Goal: Transaction & Acquisition: Subscribe to service/newsletter

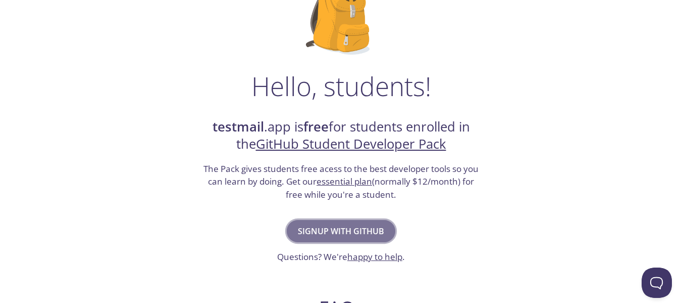
click at [338, 236] on span "Signup with GitHub" at bounding box center [341, 231] width 86 height 14
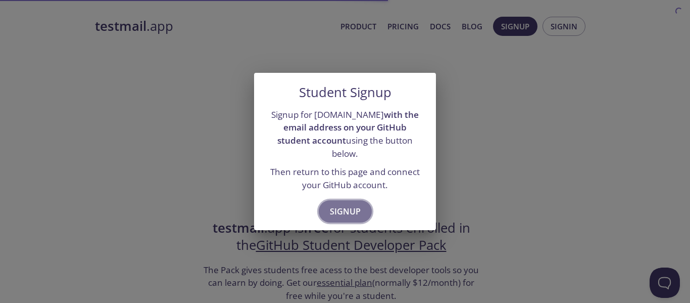
click at [352, 204] on span "Signup" at bounding box center [345, 211] width 31 height 14
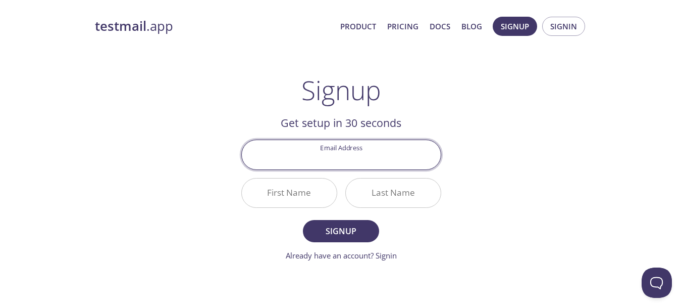
click at [339, 151] on input "Email Address" at bounding box center [341, 154] width 199 height 29
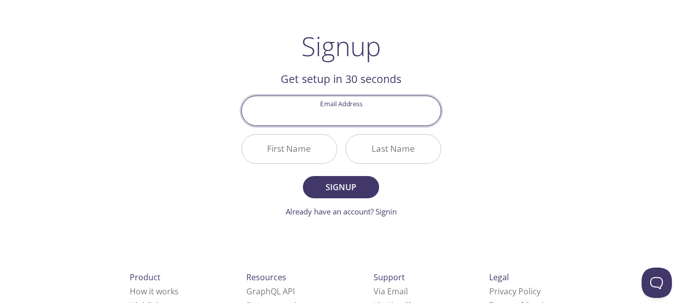
scroll to position [45, 0]
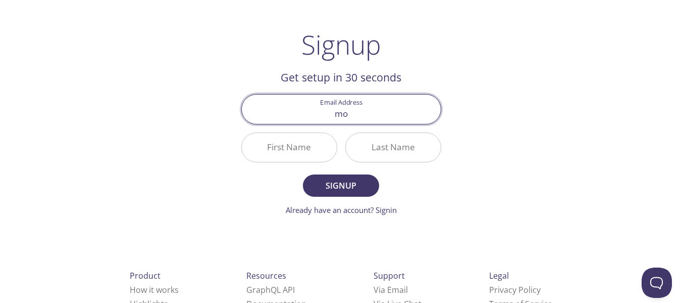
type input "[PERSON_NAME][EMAIL_ADDRESS][PERSON_NAME][DOMAIN_NAME]"
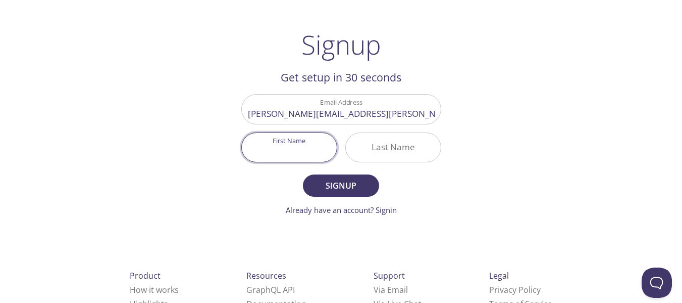
click at [295, 154] on input "First Name" at bounding box center [289, 147] width 95 height 29
type input "[PERSON_NAME]"
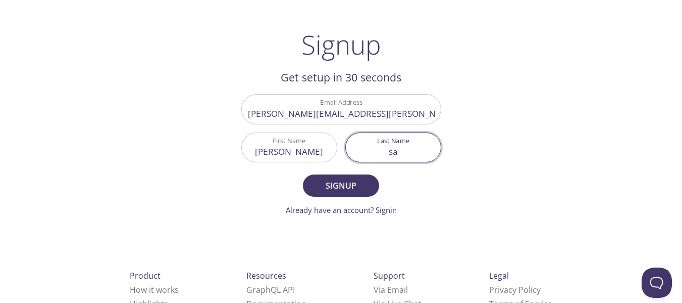
type input "s"
type input "Sallaye"
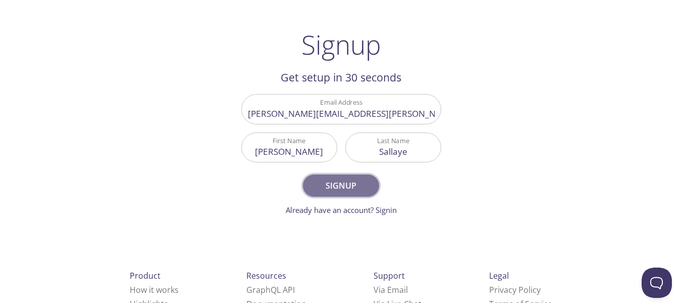
click at [355, 182] on span "Signup" at bounding box center [341, 185] width 54 height 14
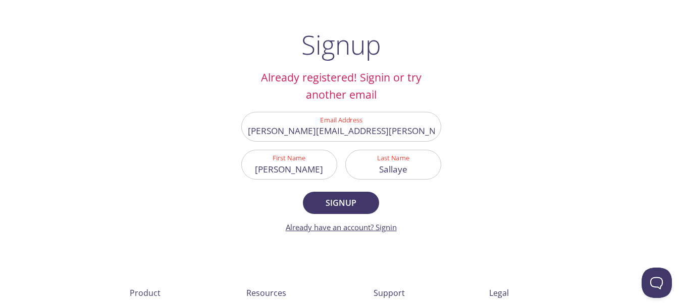
click at [351, 227] on link "Already have an account? Signin" at bounding box center [341, 227] width 111 height 10
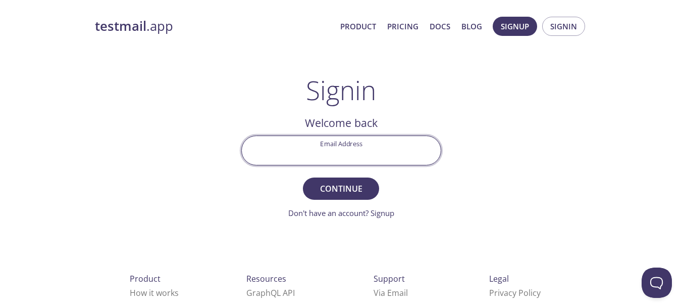
click at [370, 152] on input "Email Address" at bounding box center [341, 150] width 199 height 29
type input "[PERSON_NAME][EMAIL_ADDRESS][PERSON_NAME][DOMAIN_NAME]"
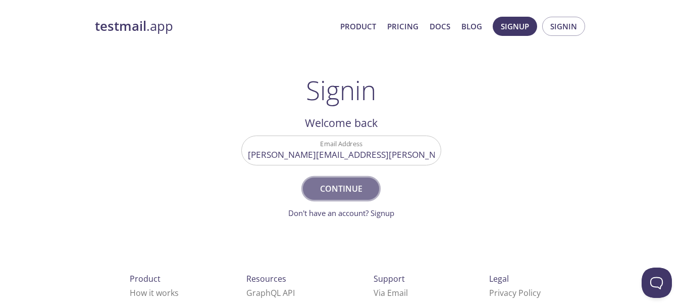
click at [347, 188] on span "Continue" at bounding box center [341, 188] width 54 height 14
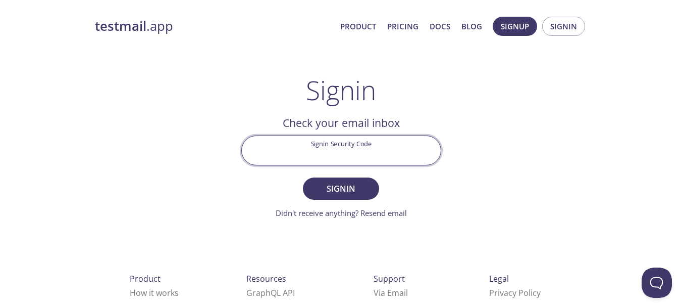
click at [352, 156] on input "Signin Security Code" at bounding box center [341, 150] width 199 height 29
type input "R2NJ28T"
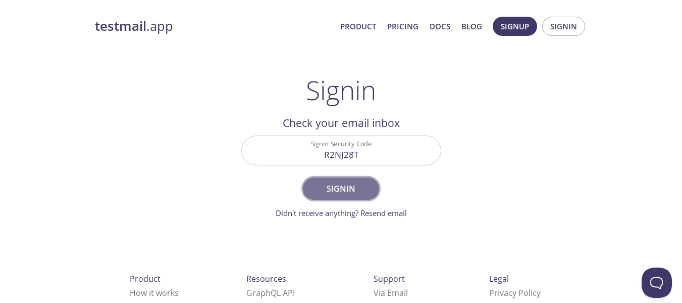
click at [357, 183] on span "Signin" at bounding box center [341, 188] width 54 height 14
